Goal: Find specific page/section: Find specific page/section

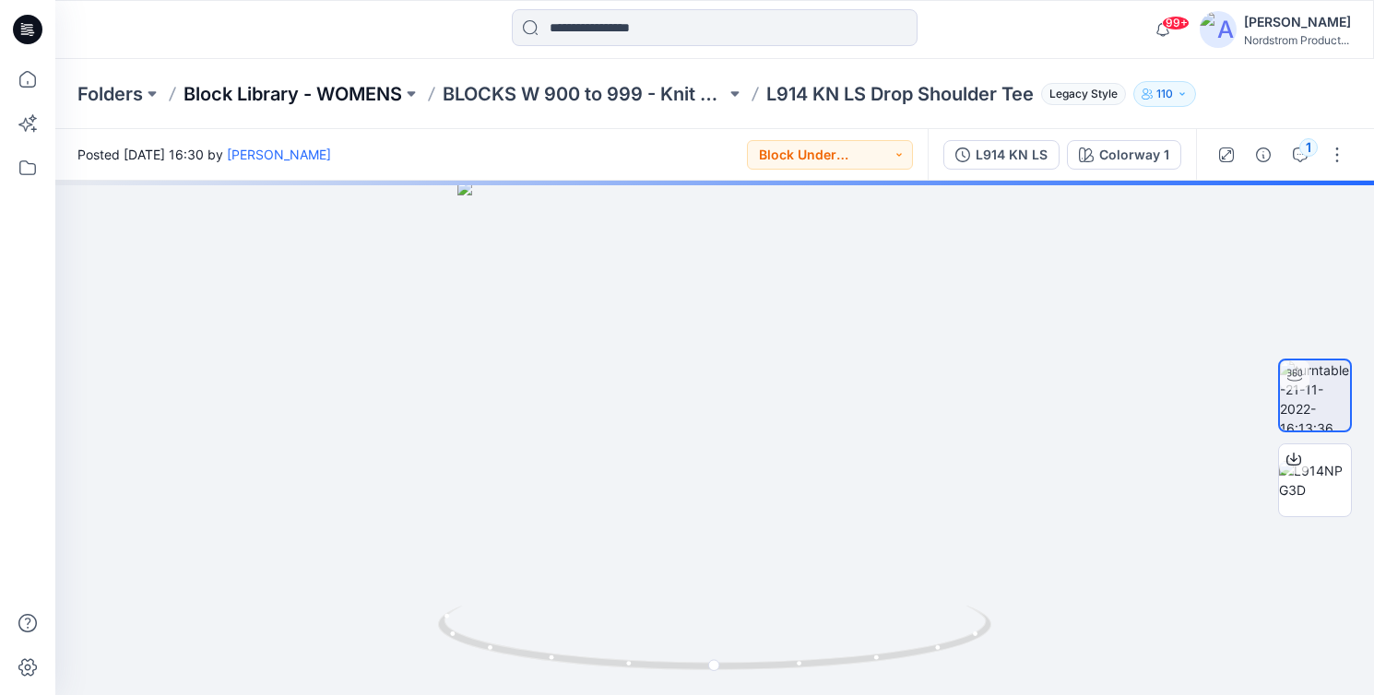
click at [312, 87] on p "Block Library - WOMENS" at bounding box center [292, 94] width 219 height 26
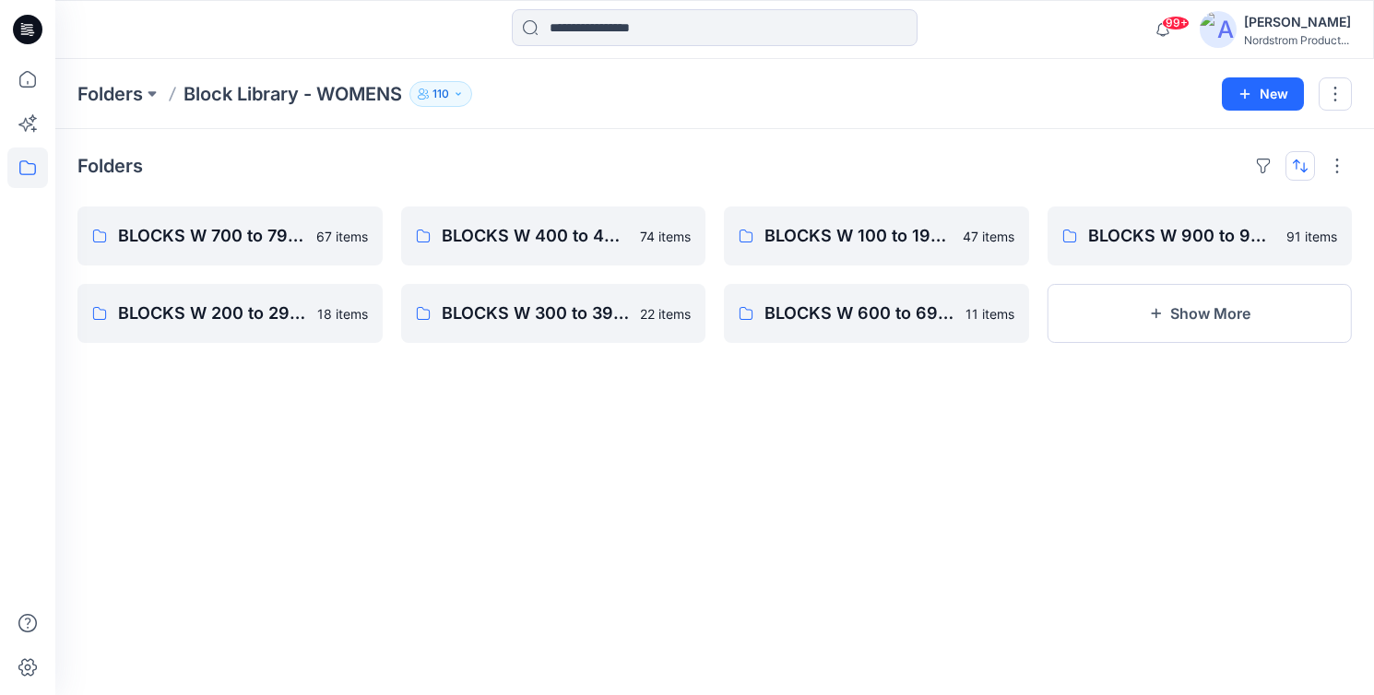
click at [1301, 160] on button "button" at bounding box center [1300, 166] width 30 height 30
click at [1206, 254] on p "A to Z" at bounding box center [1238, 253] width 116 height 19
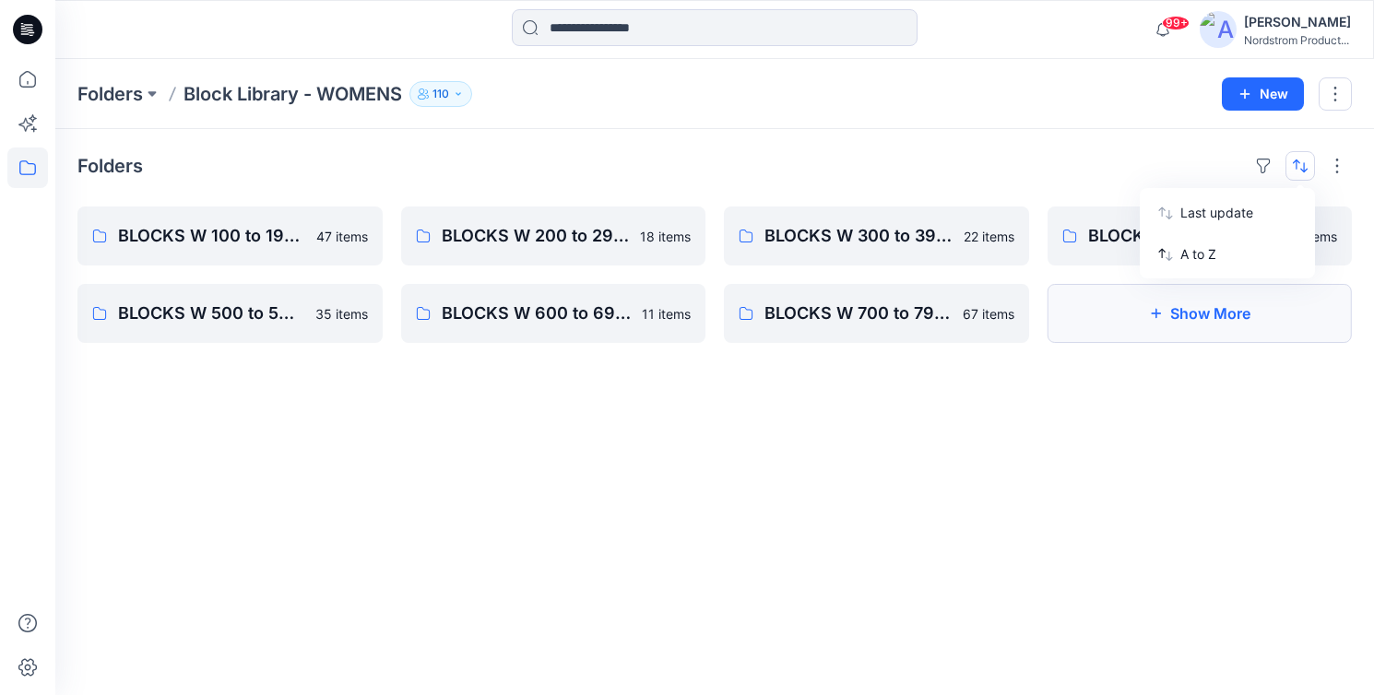
click at [1142, 325] on button "Show More" at bounding box center [1199, 313] width 305 height 59
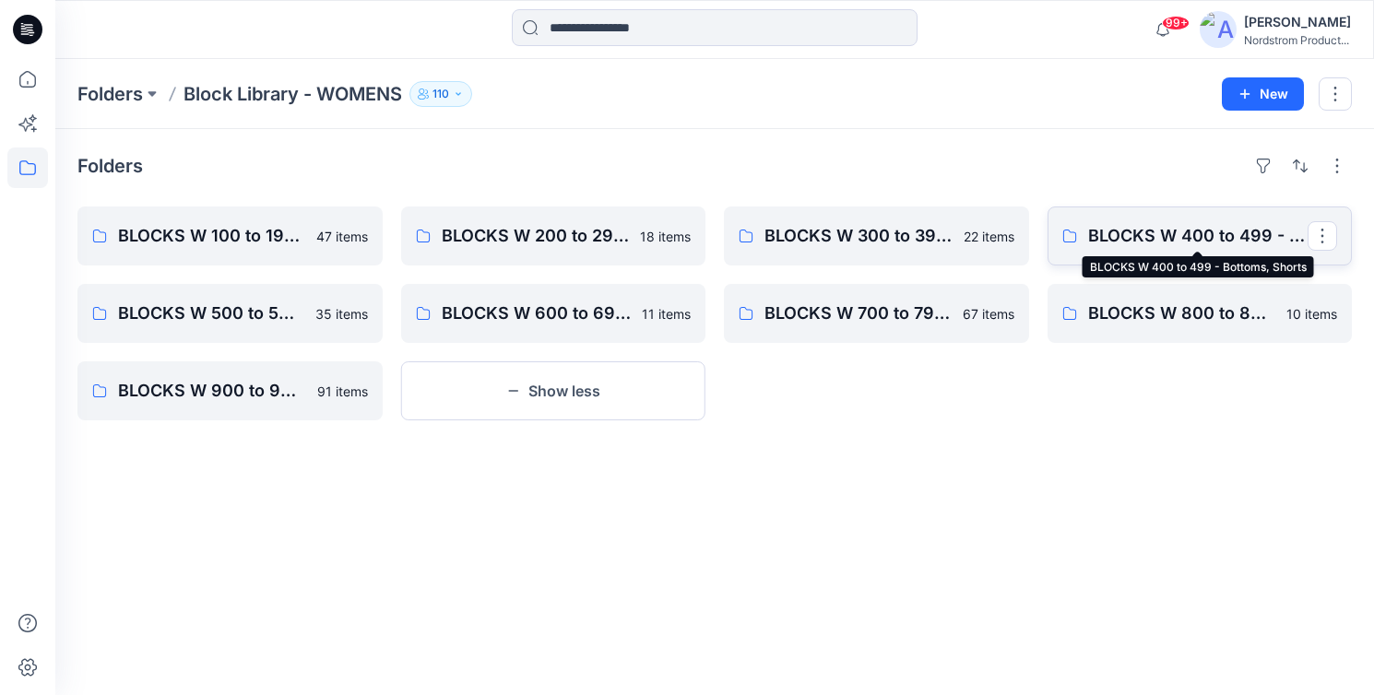
click at [1166, 244] on p "BLOCKS W 400 to 499 - Bottoms, Shorts" at bounding box center [1198, 236] width 220 height 26
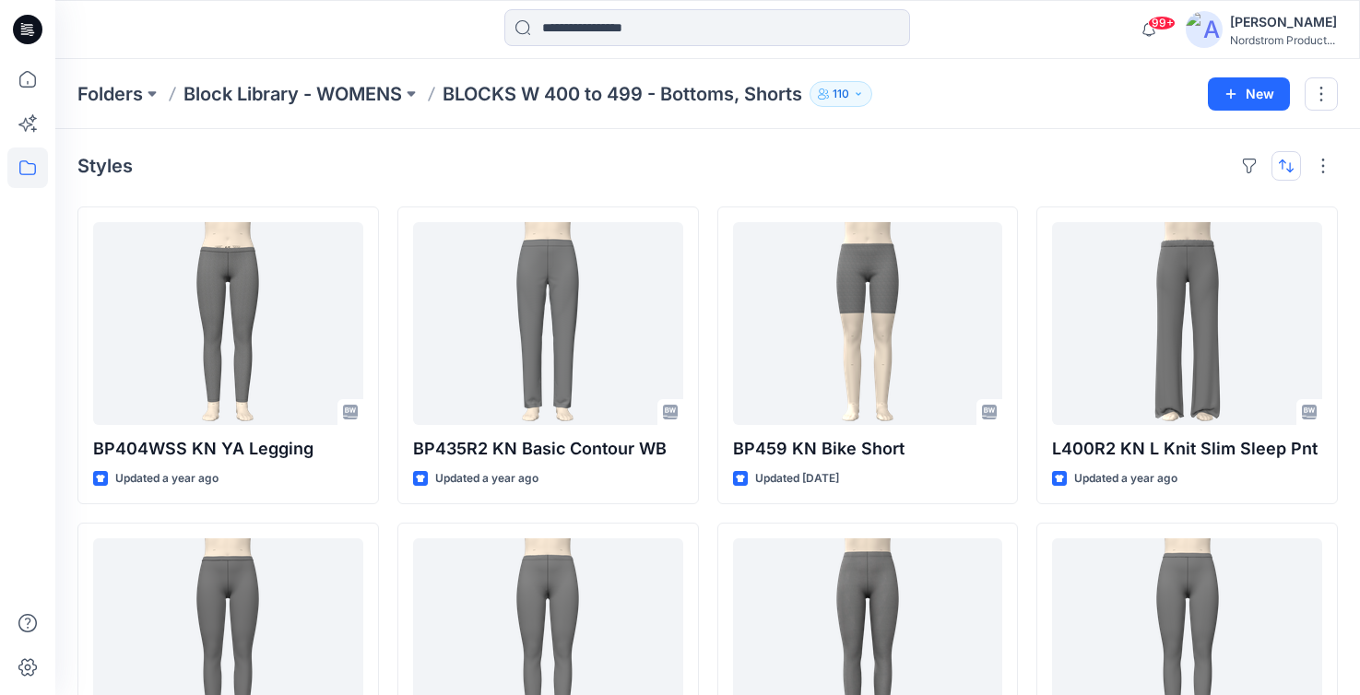
click at [1286, 167] on button "button" at bounding box center [1287, 166] width 30 height 30
click at [1051, 183] on div "Styles Last update A to Z BP404WSS KN YA Legging Updated a year ago L411R2 KN L…" at bounding box center [707, 676] width 1305 height 1095
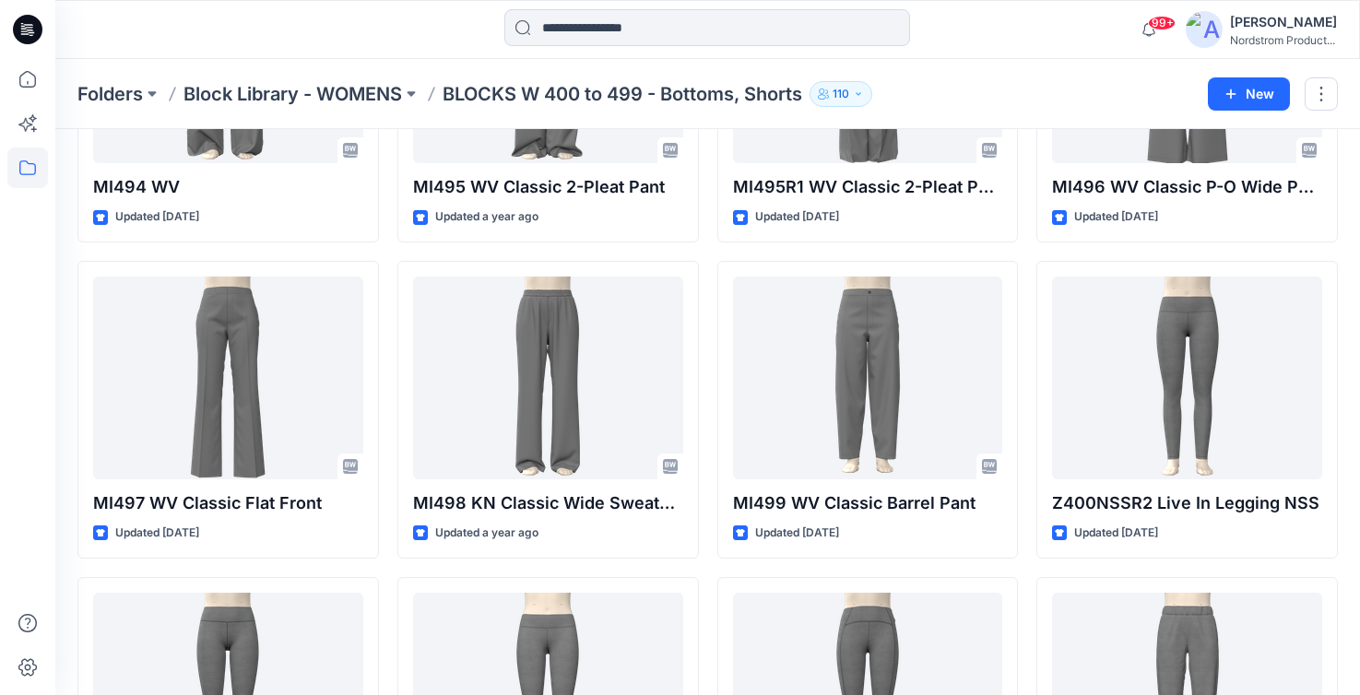
scroll to position [3424, 0]
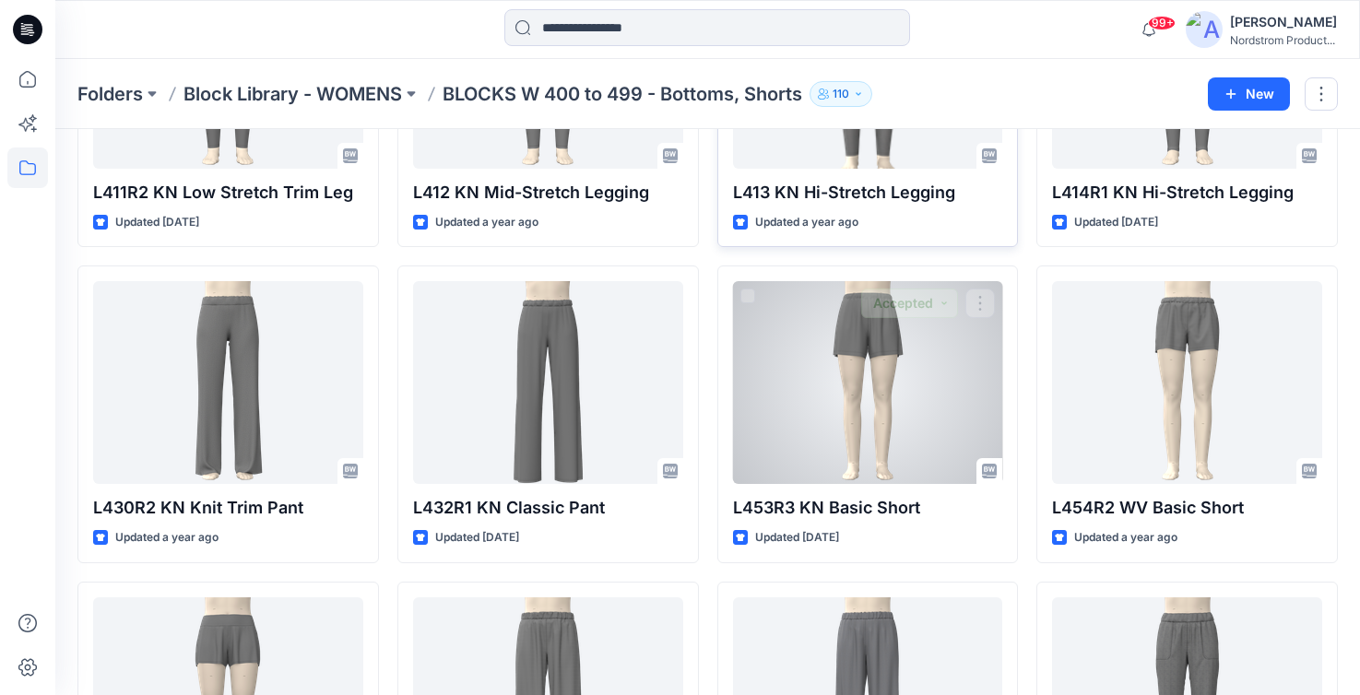
scroll to position [585, 0]
